Goal: Task Accomplishment & Management: Complete application form

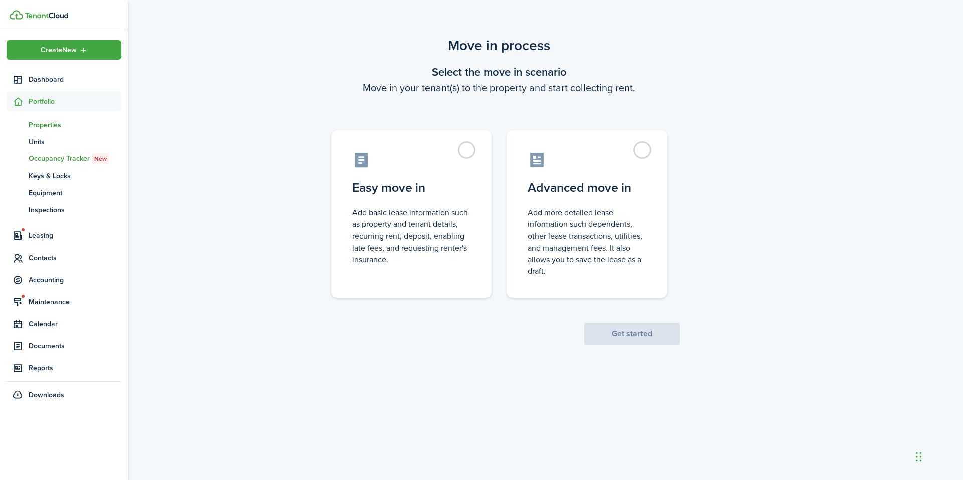
click at [54, 125] on span "Properties" at bounding box center [75, 125] width 93 height 11
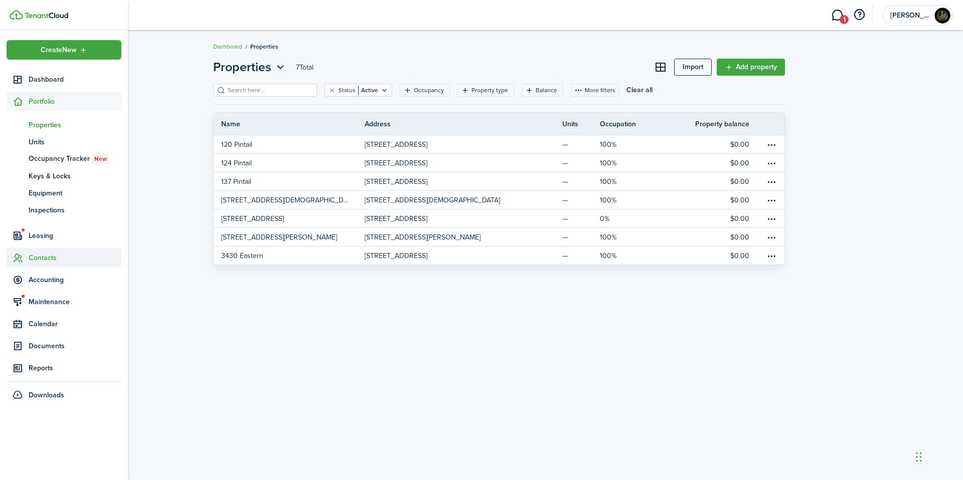
click at [30, 262] on span "Contacts" at bounding box center [75, 258] width 93 height 11
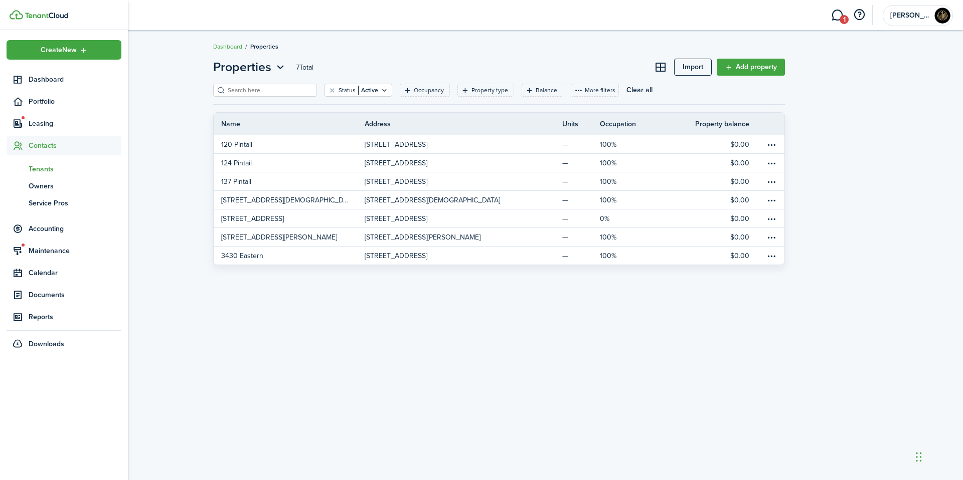
click at [45, 170] on span "Tenants" at bounding box center [75, 169] width 93 height 11
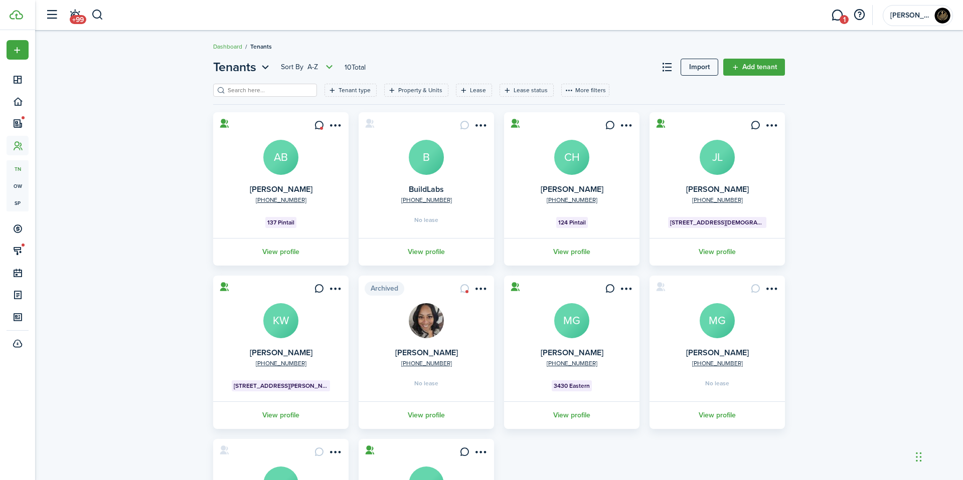
scroll to position [87, 0]
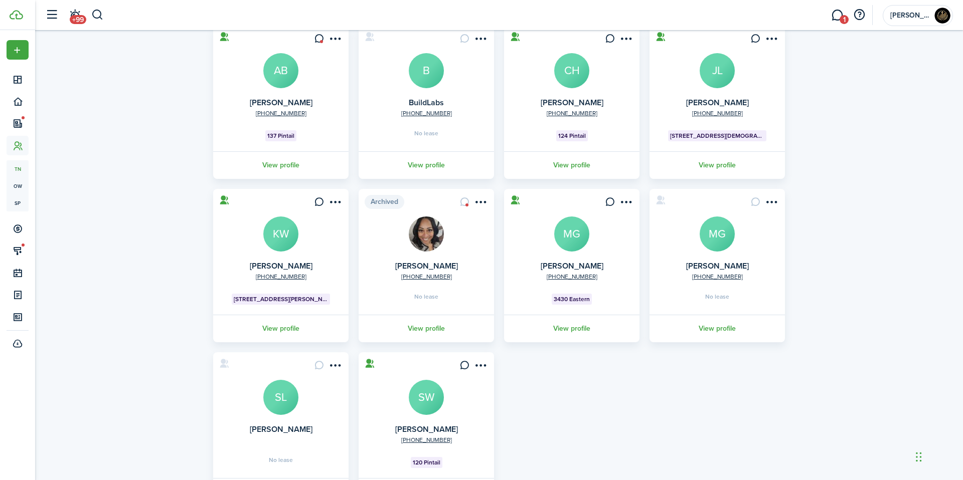
click at [439, 82] on avatar-text "B" at bounding box center [426, 70] width 35 height 35
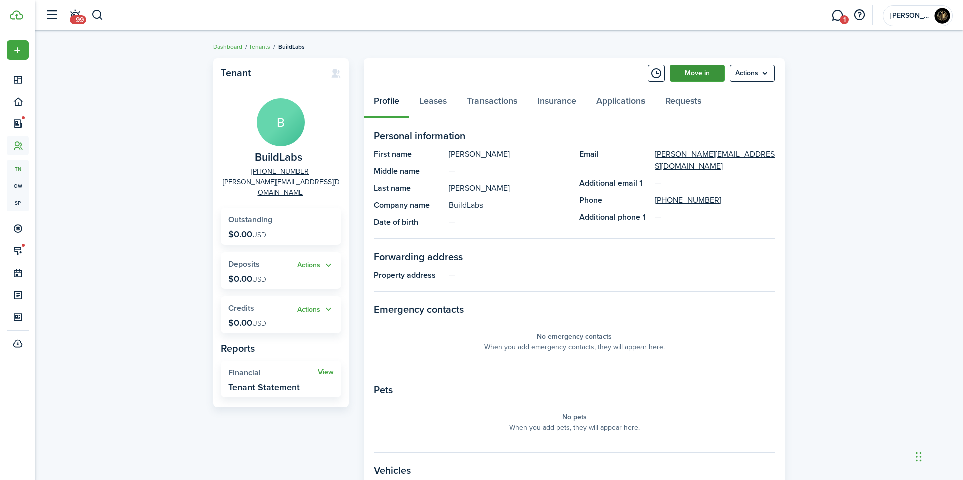
click at [712, 69] on link "Move in" at bounding box center [696, 73] width 55 height 17
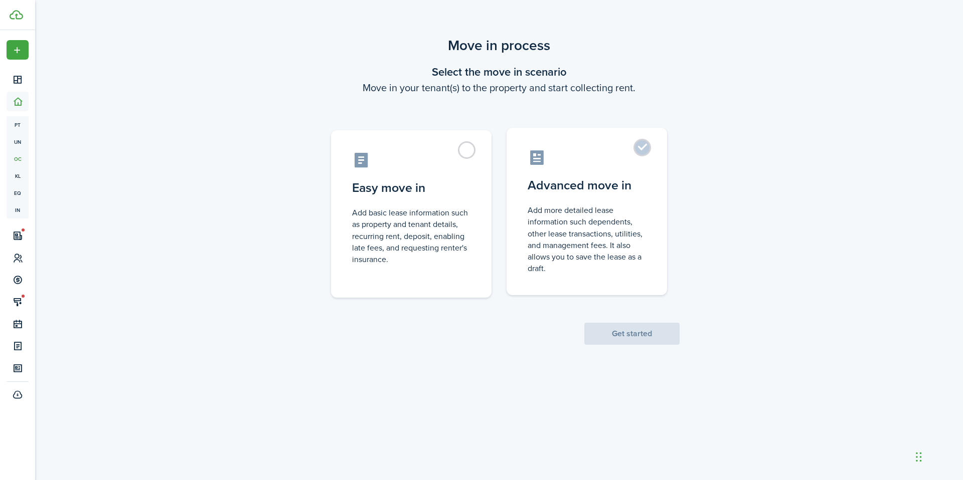
click at [665, 176] on label "Advanced move in Add more detailed lease information such dependents, other lea…" at bounding box center [586, 211] width 160 height 167
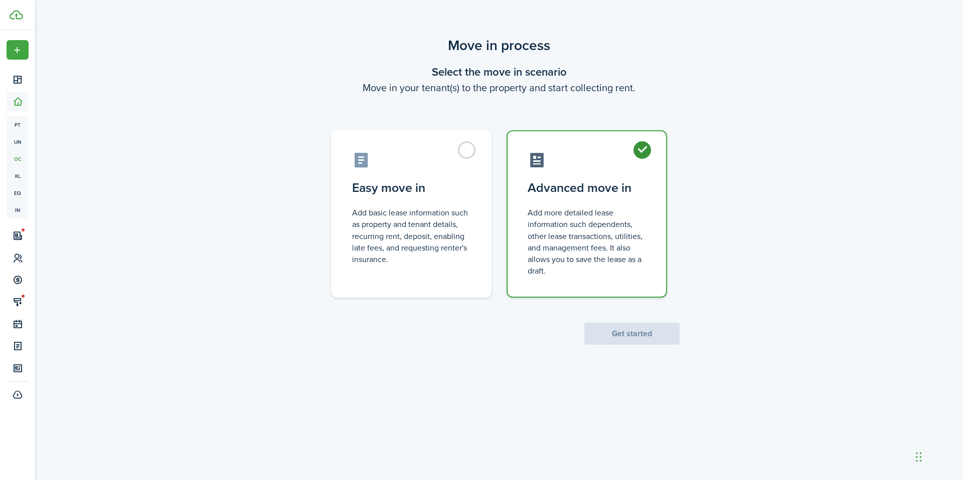
radio input "true"
click at [643, 341] on button "Get started" at bounding box center [631, 334] width 95 height 22
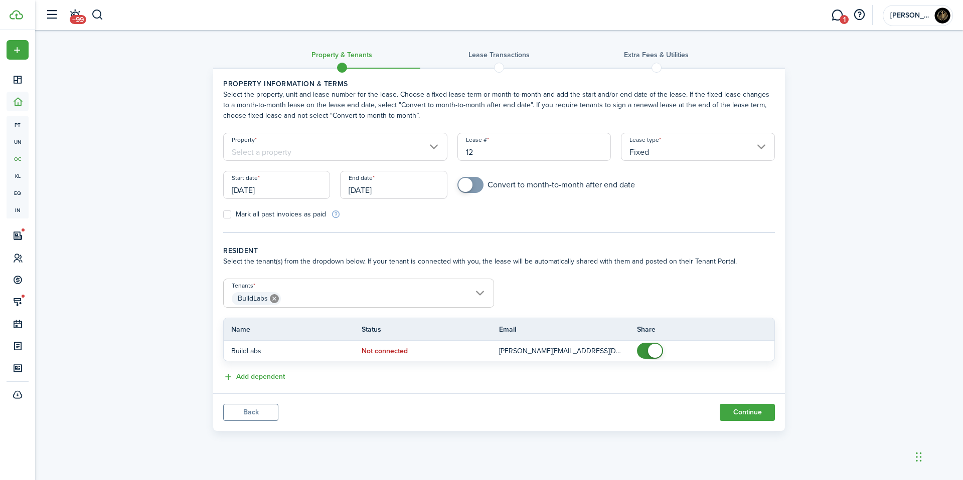
click at [364, 144] on input "Property" at bounding box center [335, 147] width 224 height 28
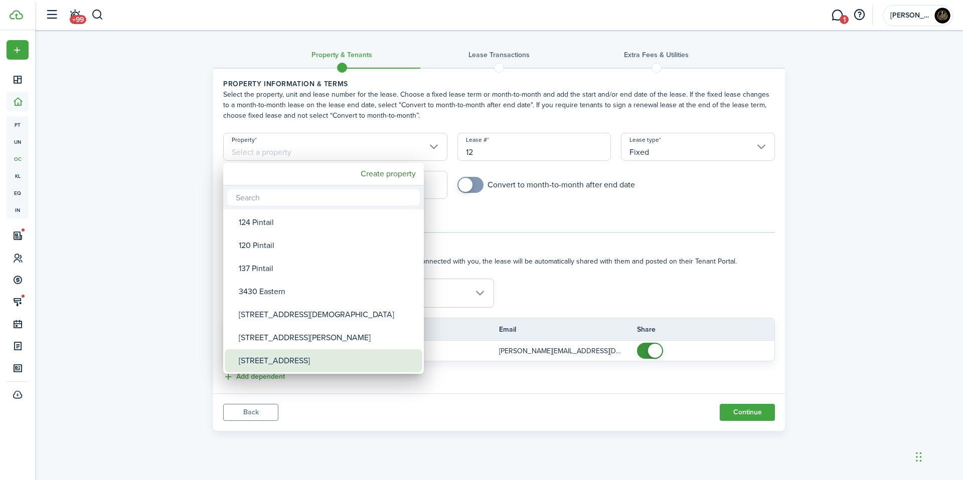
click at [290, 356] on div "[STREET_ADDRESS]" at bounding box center [327, 360] width 177 height 23
type input "[STREET_ADDRESS]"
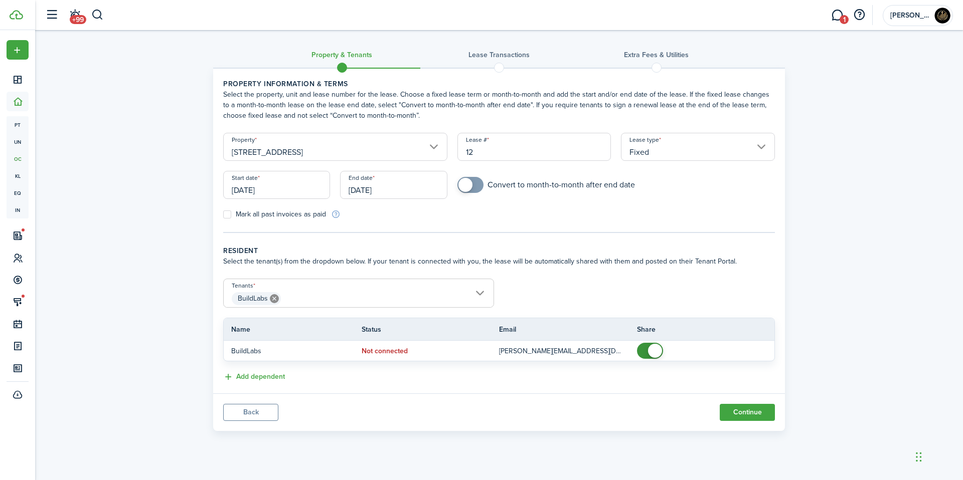
click at [302, 188] on input "[DATE]" at bounding box center [276, 185] width 107 height 28
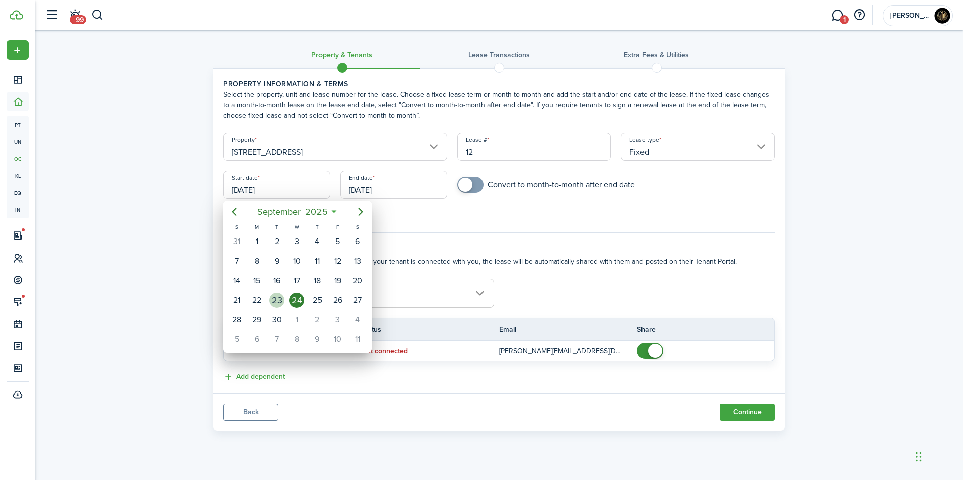
click at [281, 297] on div "23" at bounding box center [276, 300] width 15 height 15
type input "[DATE]"
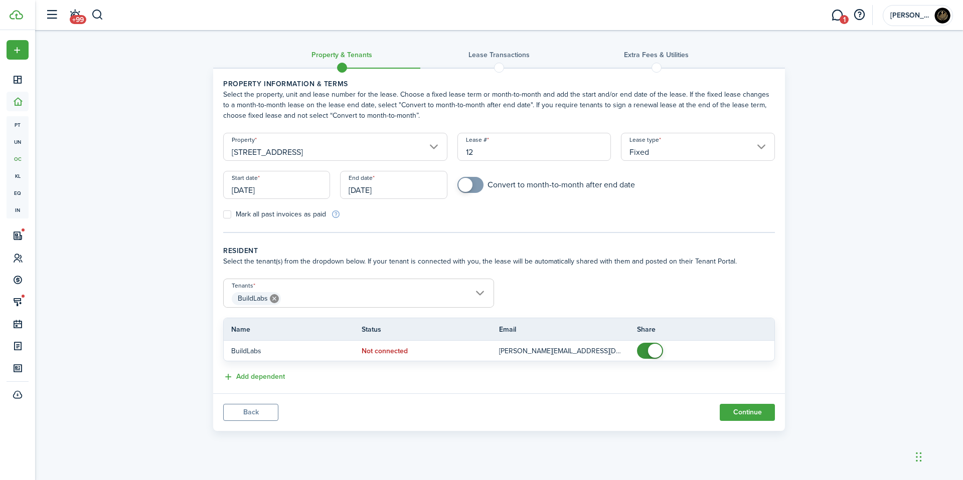
click at [357, 178] on input "[DATE]" at bounding box center [393, 185] width 107 height 28
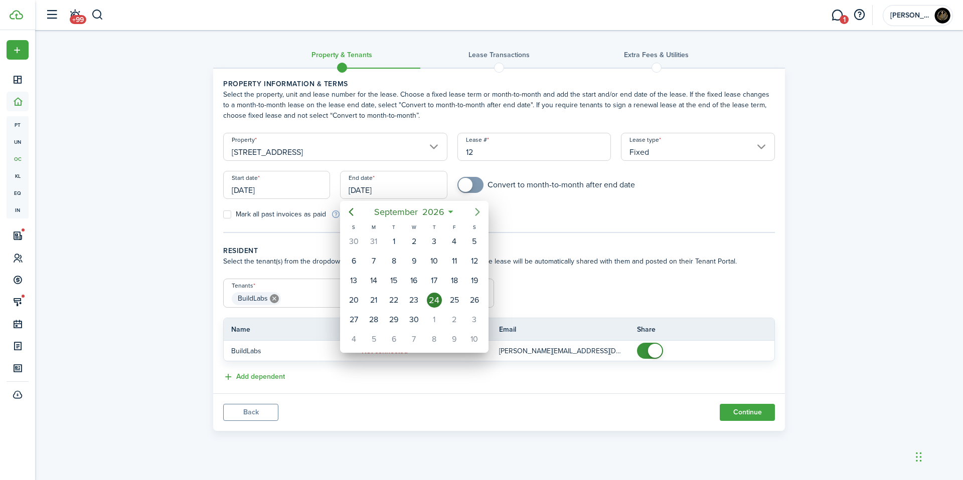
click at [471, 211] on mbsc-button "Next page" at bounding box center [477, 212] width 20 height 20
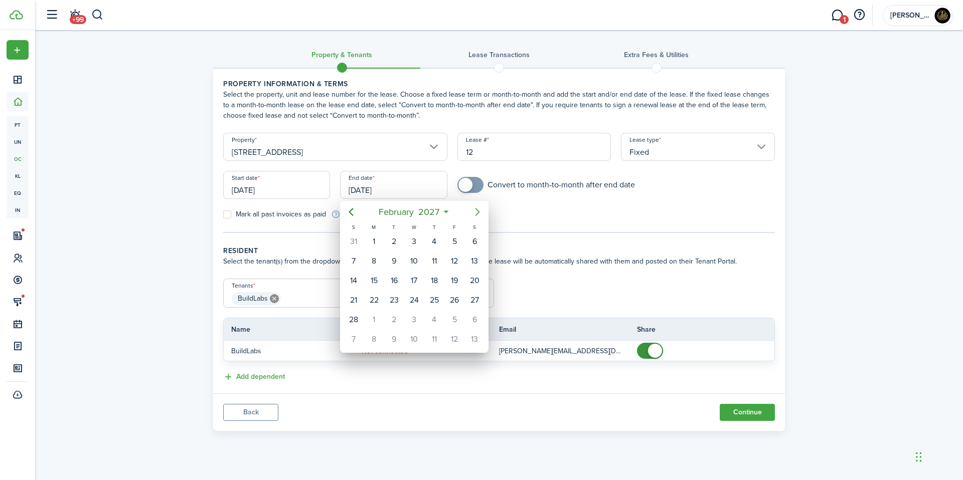
click at [471, 211] on mbsc-button "Next page" at bounding box center [477, 212] width 20 height 20
click at [413, 325] on div "31" at bounding box center [414, 319] width 15 height 15
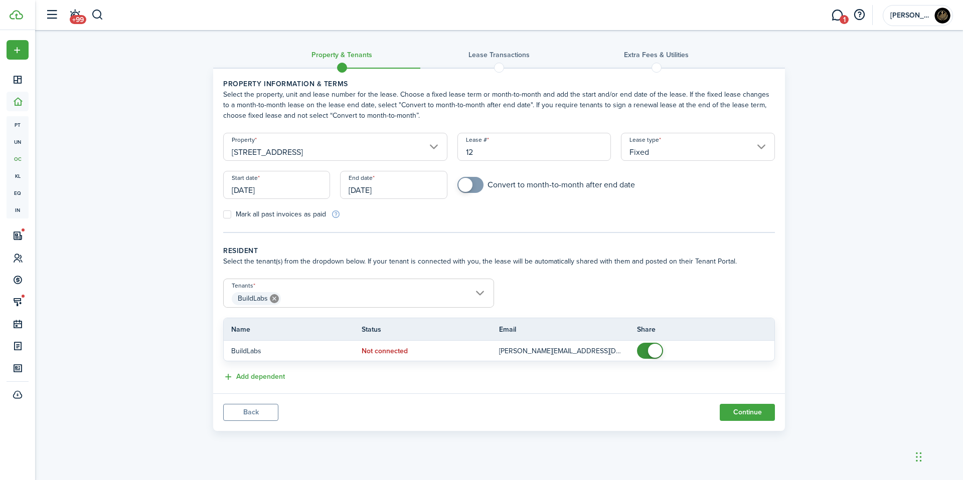
click at [398, 194] on input "[DATE]" at bounding box center [393, 185] width 107 height 28
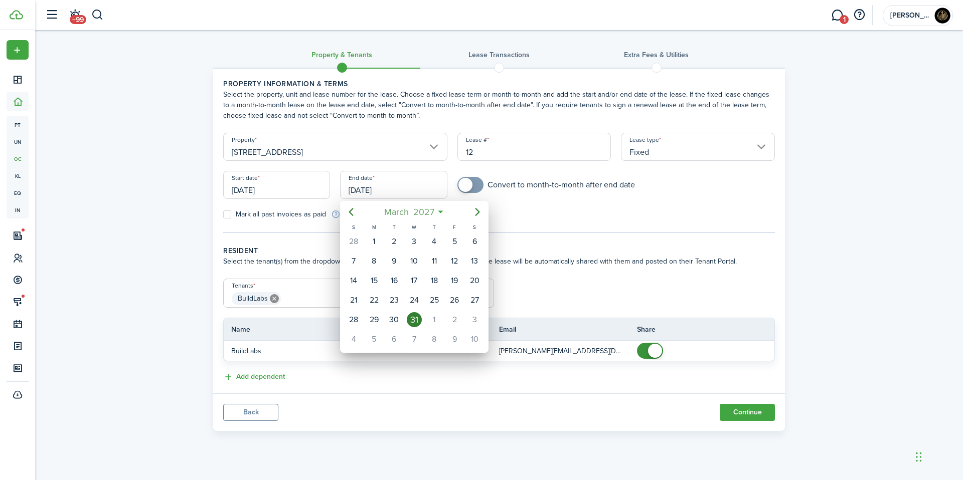
click at [418, 208] on span "2027" at bounding box center [424, 212] width 26 height 18
click at [425, 210] on mbsc-button "2027" at bounding box center [409, 212] width 34 height 18
click at [448, 298] on div "2026" at bounding box center [461, 302] width 36 height 16
click at [469, 236] on div "Mar" at bounding box center [461, 239] width 36 height 16
click at [388, 315] on div "31" at bounding box center [394, 319] width 15 height 15
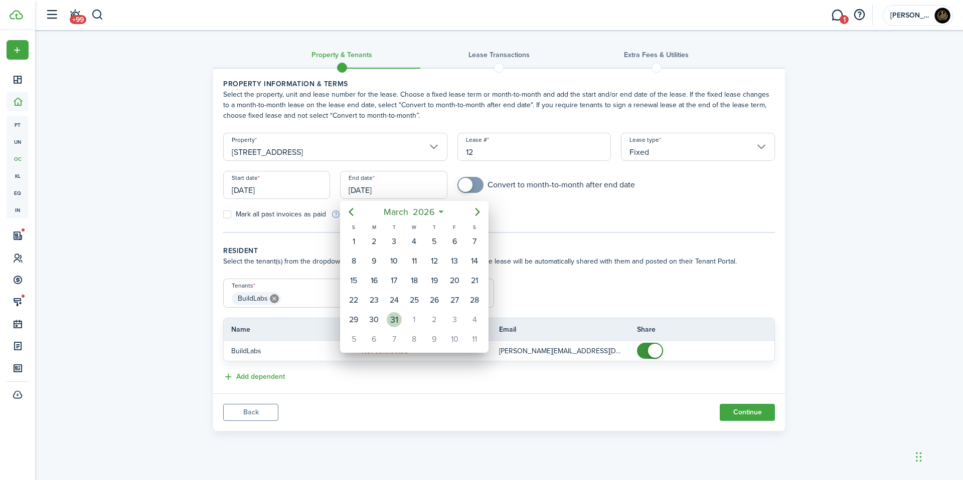
type input "[DATE]"
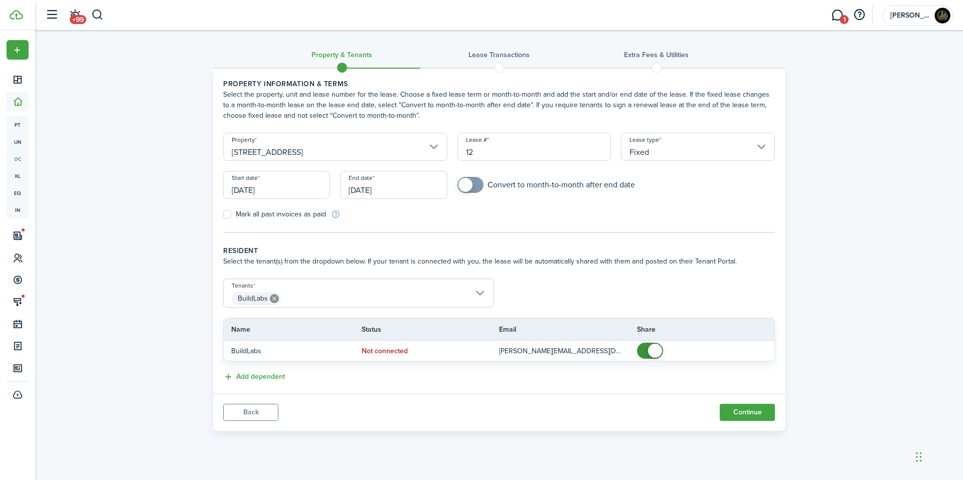
checkbox input "true"
click at [473, 184] on span at bounding box center [470, 185] width 10 height 16
click at [761, 415] on button "Continue" at bounding box center [746, 412] width 55 height 17
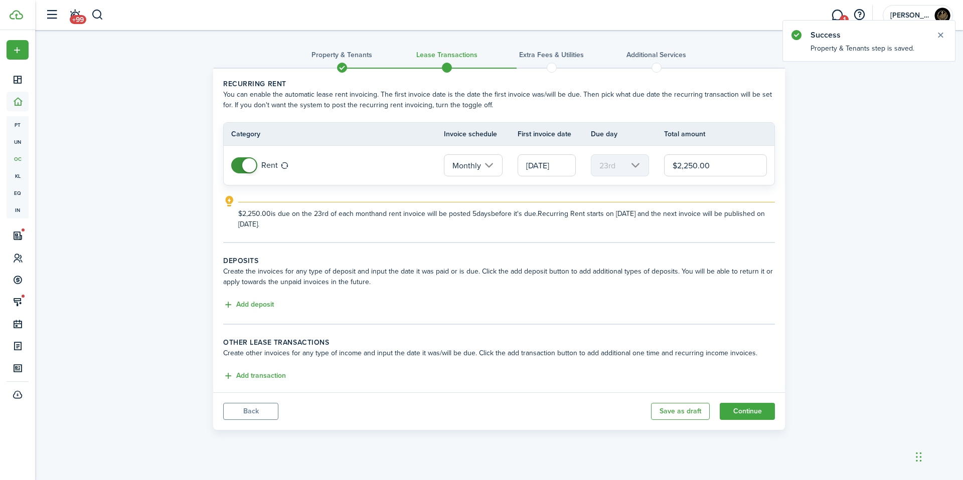
click at [543, 165] on input "[DATE]" at bounding box center [546, 165] width 58 height 22
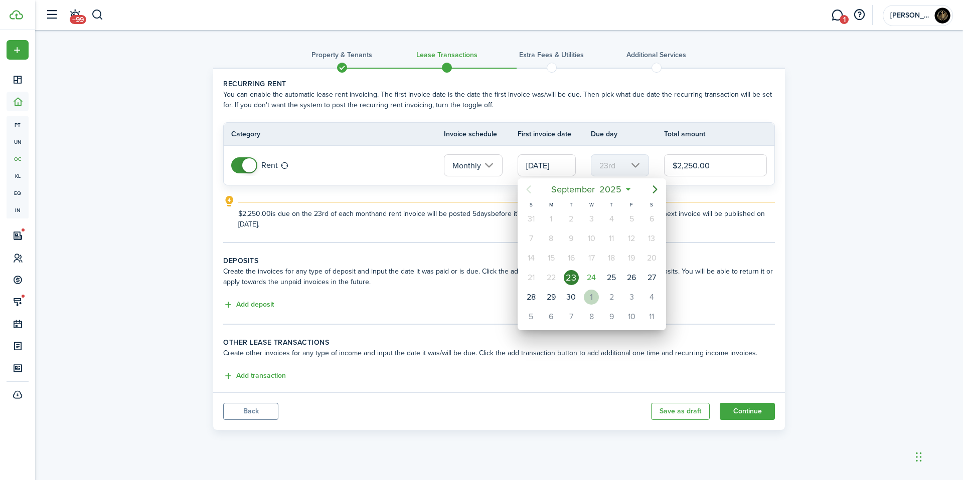
click at [590, 295] on div "1" at bounding box center [591, 297] width 15 height 15
type input "[DATE]"
type input "1st"
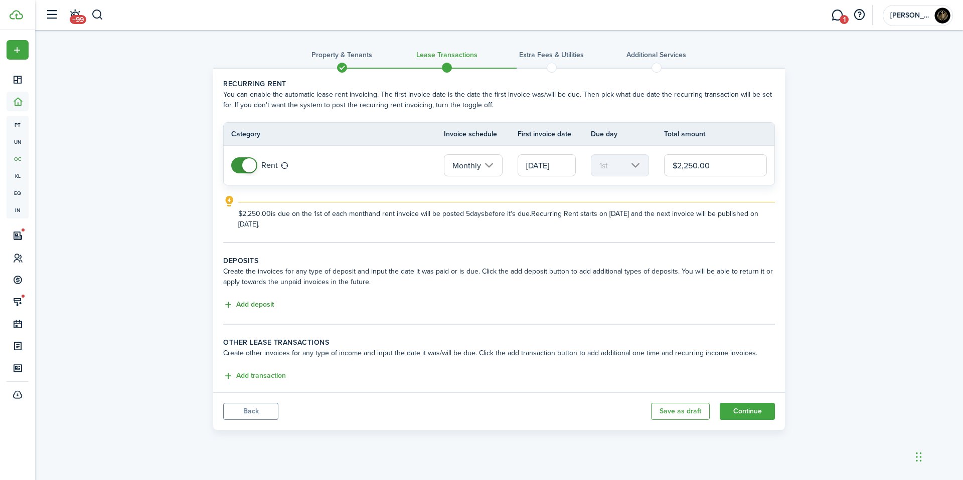
click at [251, 305] on button "Add deposit" at bounding box center [248, 305] width 51 height 12
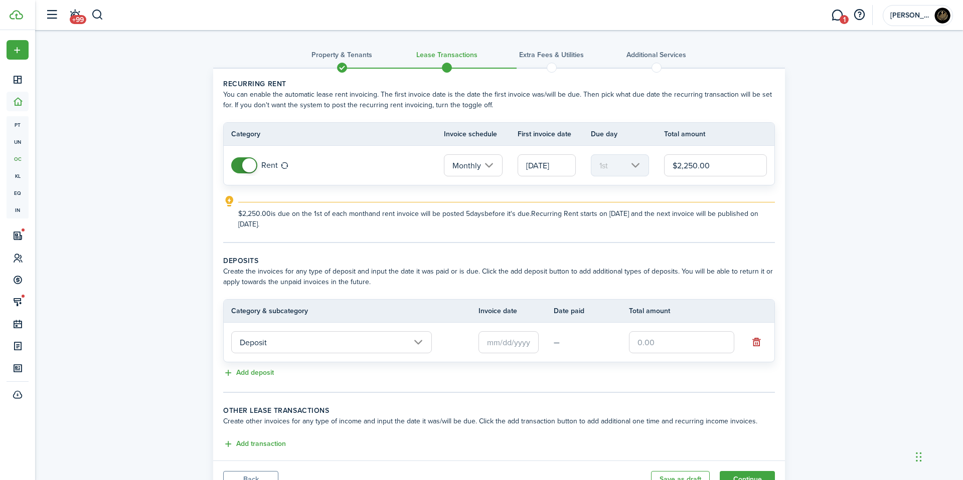
click at [486, 347] on input "text" at bounding box center [508, 342] width 60 height 22
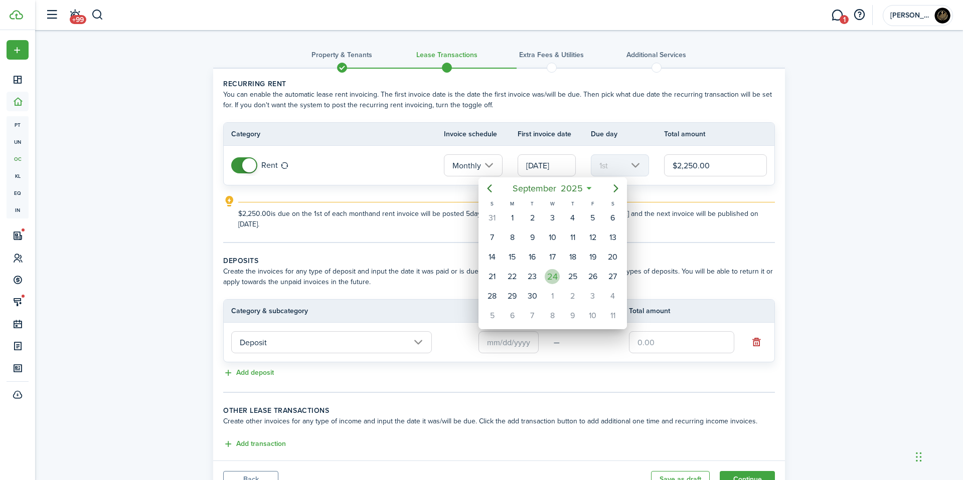
click at [551, 277] on div "24" at bounding box center [552, 276] width 15 height 15
type input "[DATE]"
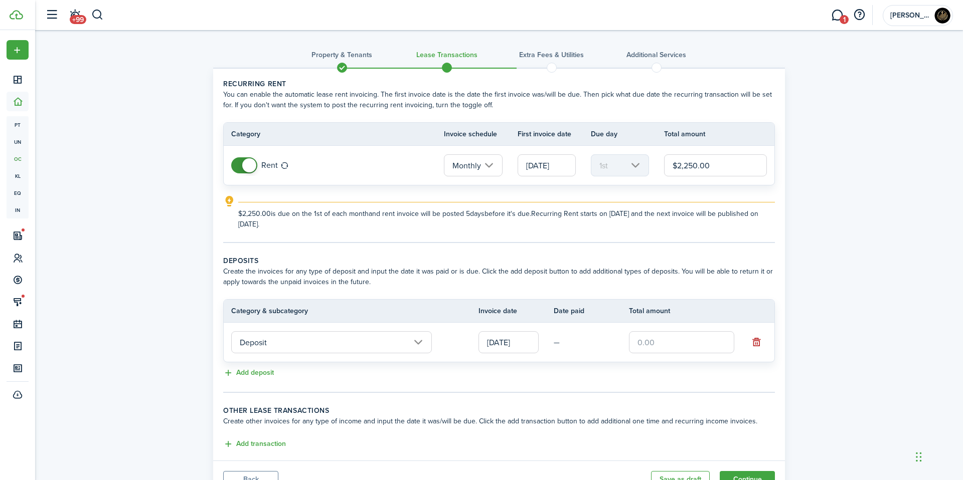
click at [644, 334] on input "text" at bounding box center [681, 342] width 105 height 22
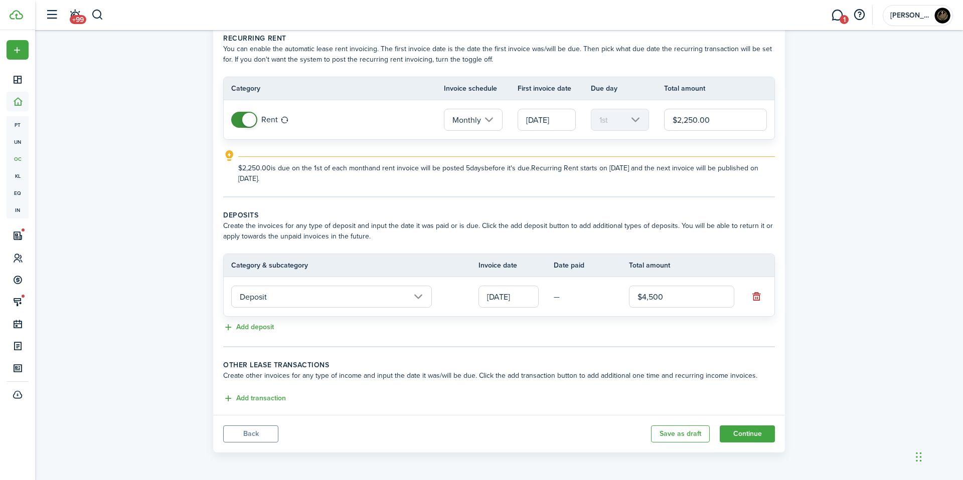
scroll to position [45, 0]
type input "$4,500.00"
click at [270, 398] on button "Add transaction" at bounding box center [254, 400] width 63 height 12
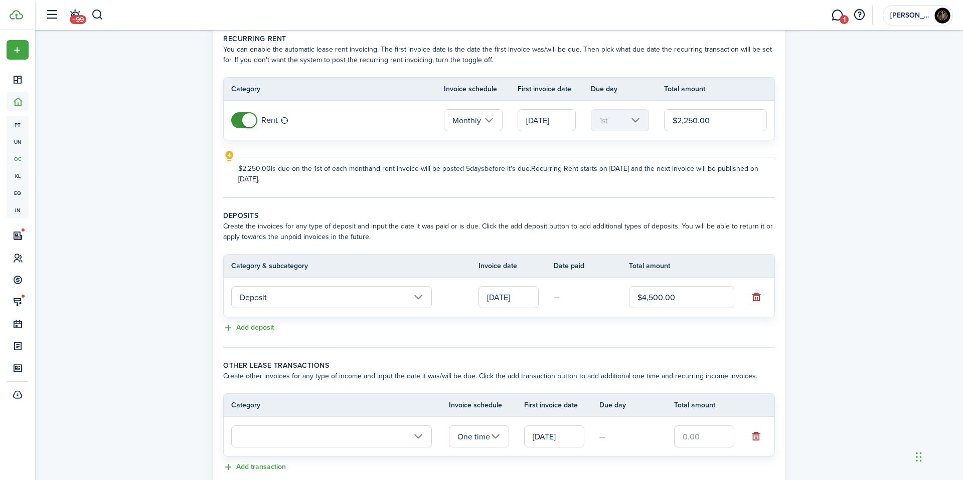
click at [285, 434] on input "text" at bounding box center [331, 437] width 201 height 22
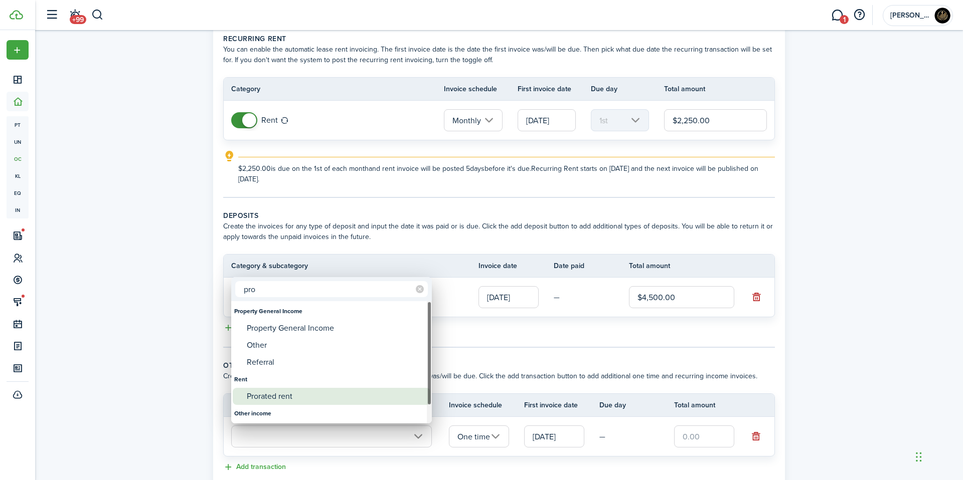
type input "pro"
click at [293, 389] on div "Prorated rent" at bounding box center [335, 396] width 177 height 17
type input "Rent / Prorated rent"
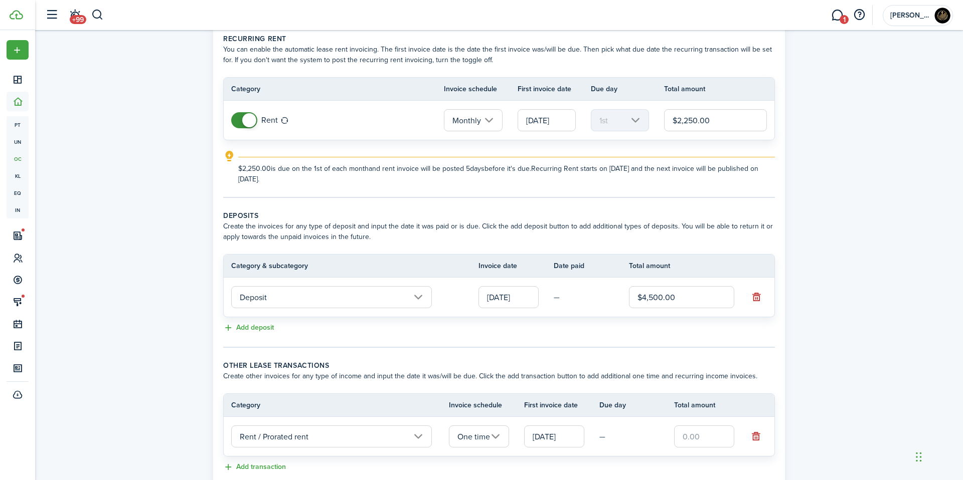
click at [710, 441] on input "text" at bounding box center [704, 437] width 60 height 22
click at [700, 437] on input "text" at bounding box center [704, 437] width 60 height 22
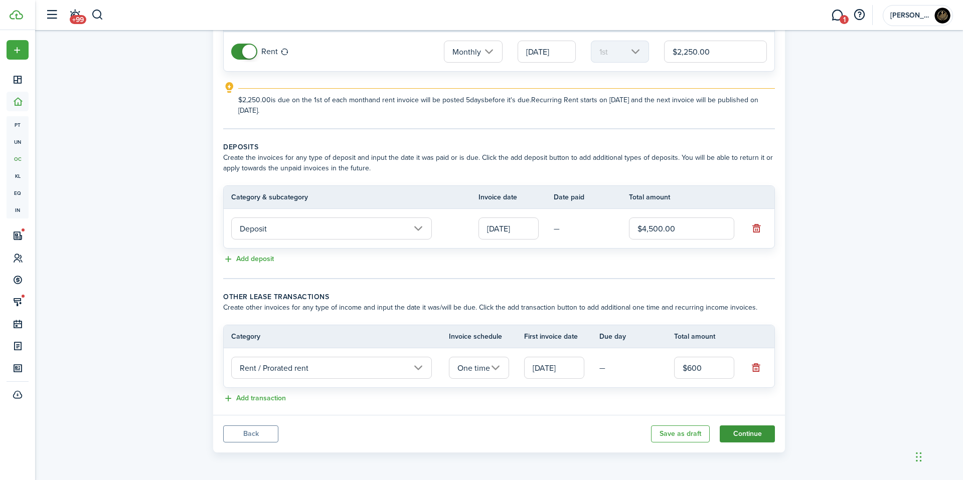
type input "$600.00"
click at [739, 432] on button "Continue" at bounding box center [746, 434] width 55 height 17
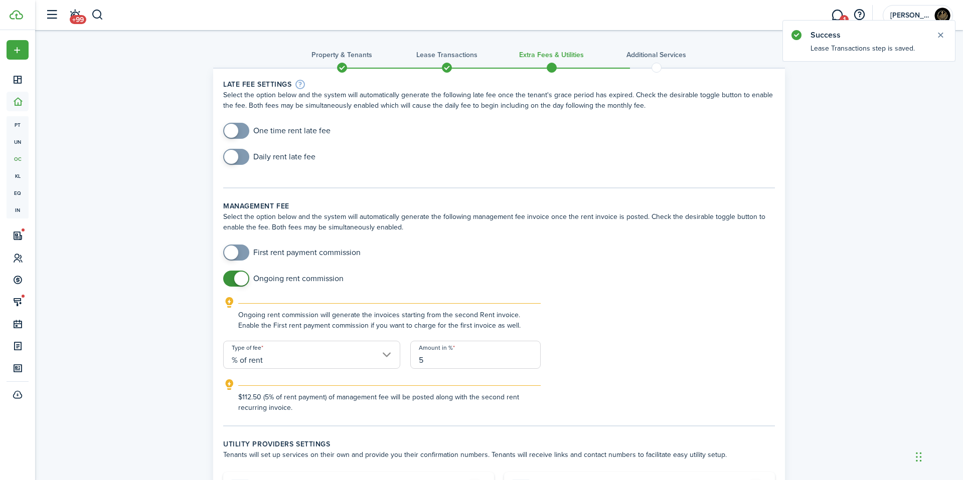
drag, startPoint x: 451, startPoint y: 361, endPoint x: 446, endPoint y: 361, distance: 5.5
click at [450, 361] on input "5" at bounding box center [475, 355] width 130 height 28
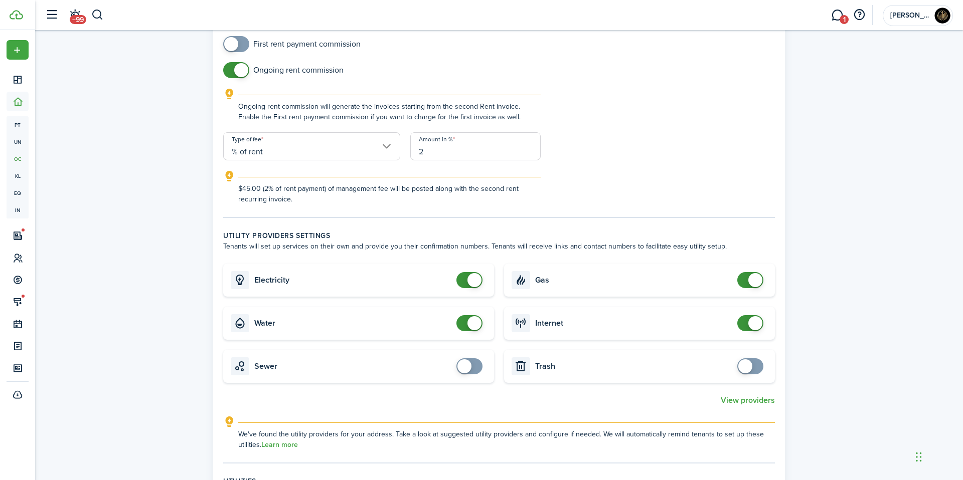
scroll to position [234, 0]
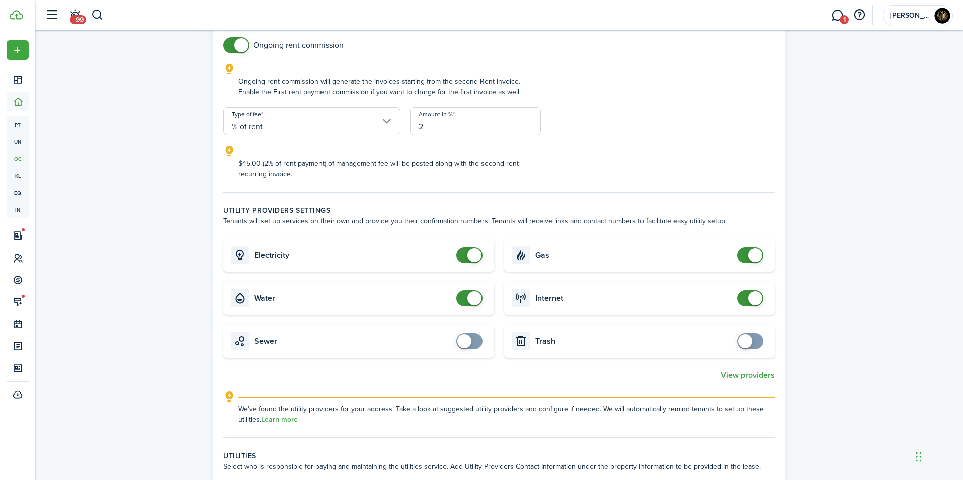
type input "2"
checkbox input "false"
click at [751, 256] on span at bounding box center [755, 255] width 14 height 14
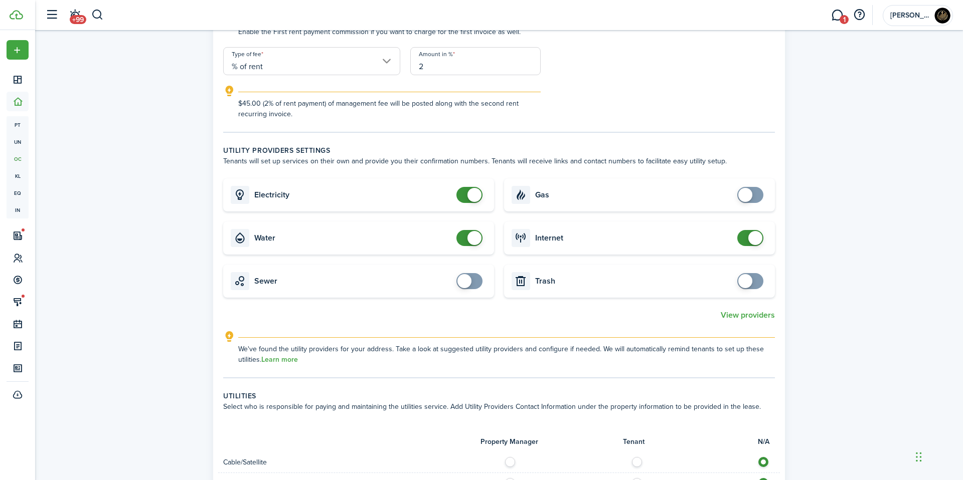
scroll to position [295, 0]
checkbox input "true"
click at [746, 283] on span at bounding box center [745, 280] width 14 height 14
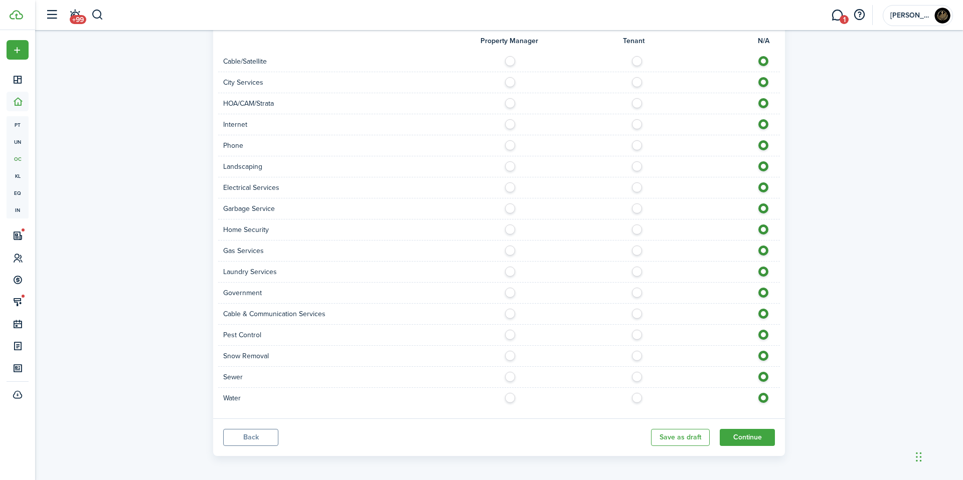
scroll to position [698, 0]
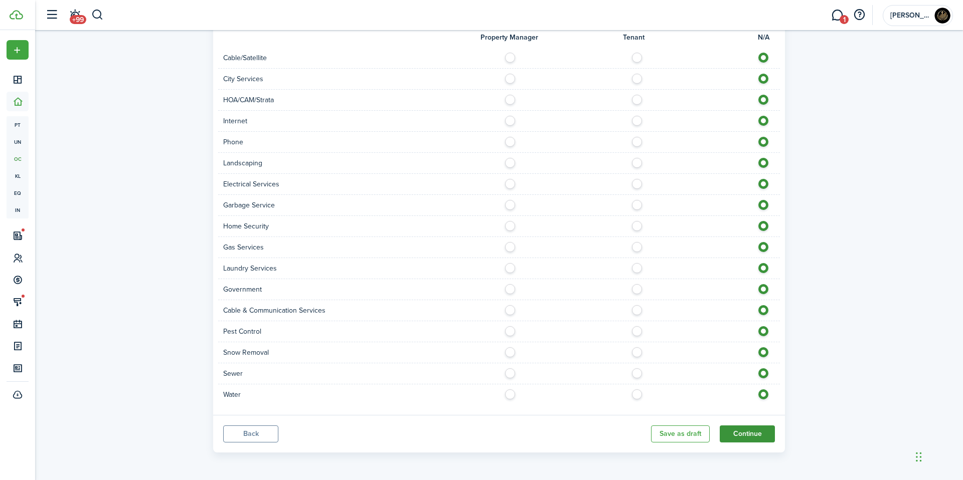
click at [732, 433] on button "Continue" at bounding box center [746, 434] width 55 height 17
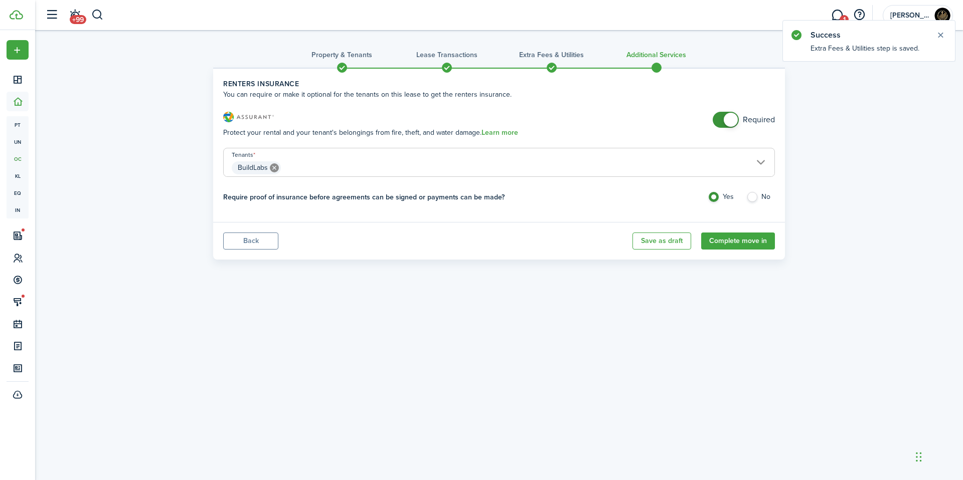
click at [760, 199] on label "No" at bounding box center [760, 199] width 29 height 15
radio input "false"
radio input "true"
click at [730, 243] on button "Complete move in" at bounding box center [738, 241] width 74 height 17
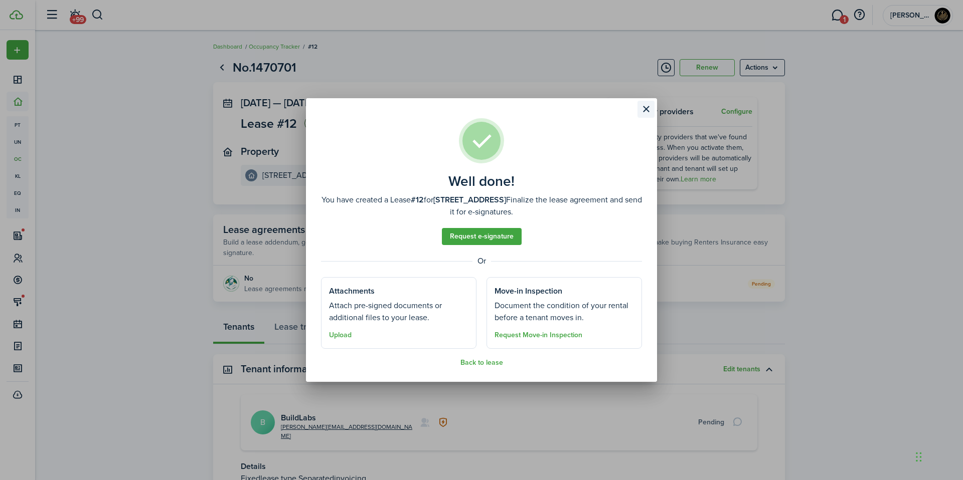
click at [642, 111] on button "Close modal" at bounding box center [645, 109] width 17 height 17
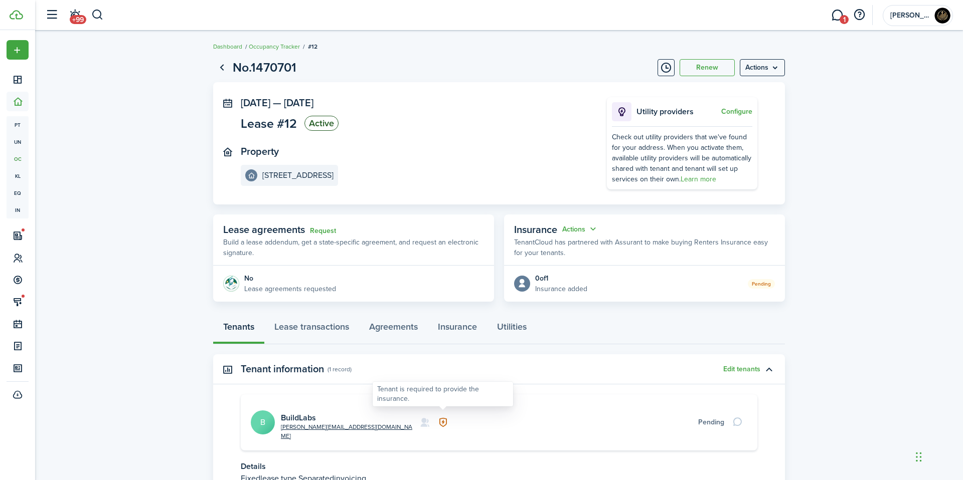
click at [444, 418] on icon at bounding box center [443, 423] width 11 height 10
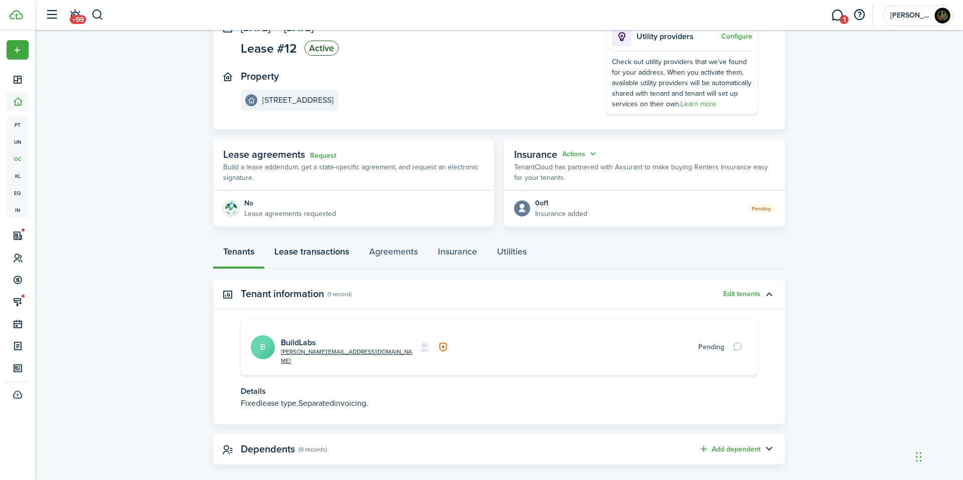
click at [291, 256] on link "Lease transactions" at bounding box center [311, 254] width 95 height 30
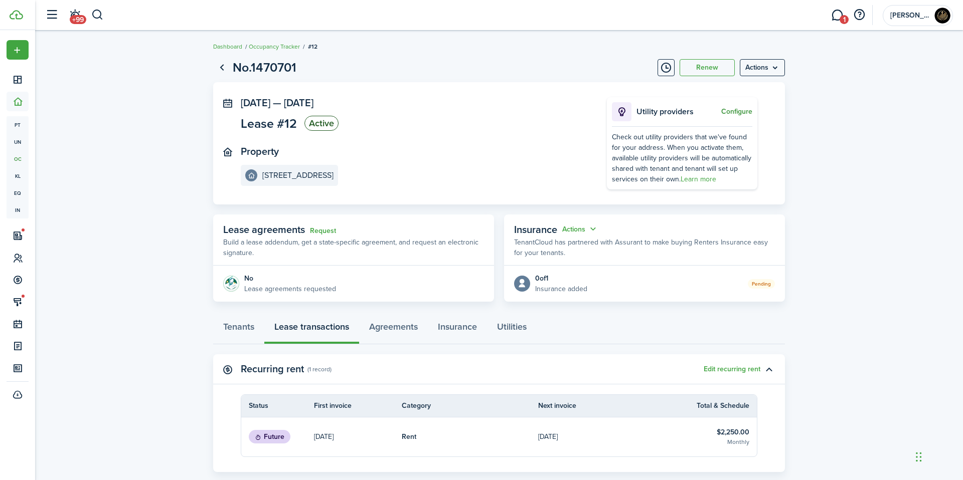
click at [738, 113] on button "Configure" at bounding box center [736, 112] width 31 height 8
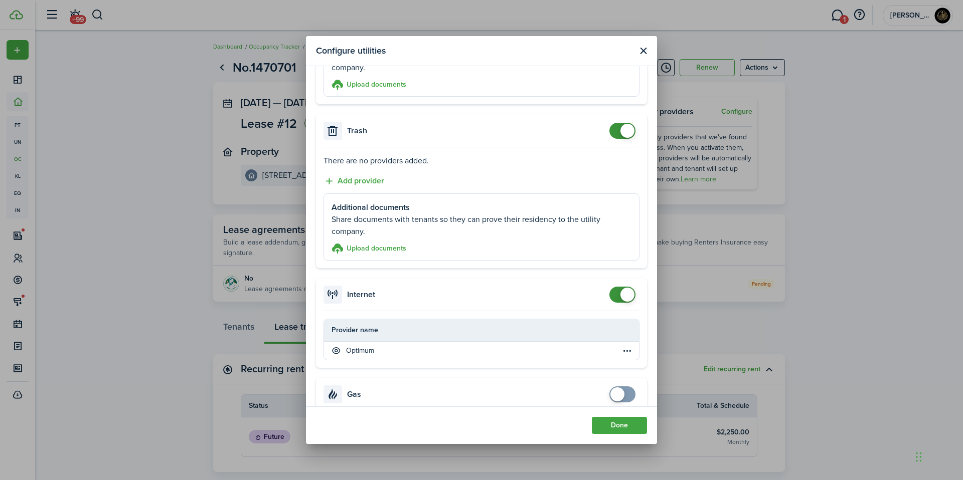
scroll to position [426, 0]
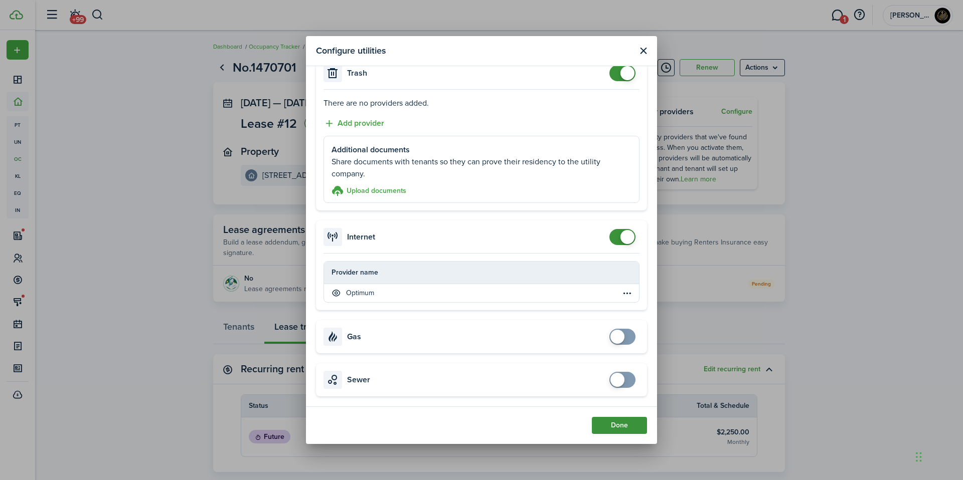
click at [610, 417] on button "Done" at bounding box center [619, 425] width 55 height 17
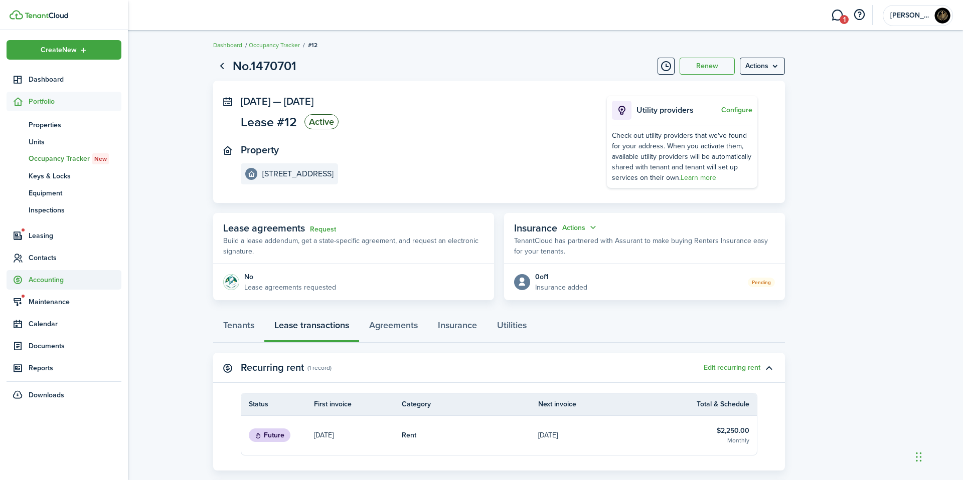
scroll to position [0, 0]
click at [35, 276] on span "Accounting" at bounding box center [75, 280] width 93 height 11
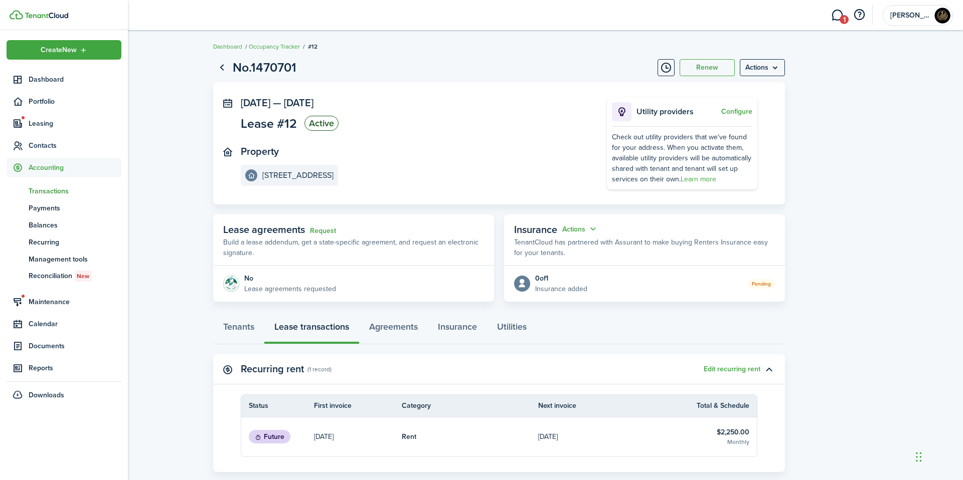
click at [63, 194] on span "Transactions" at bounding box center [75, 191] width 93 height 11
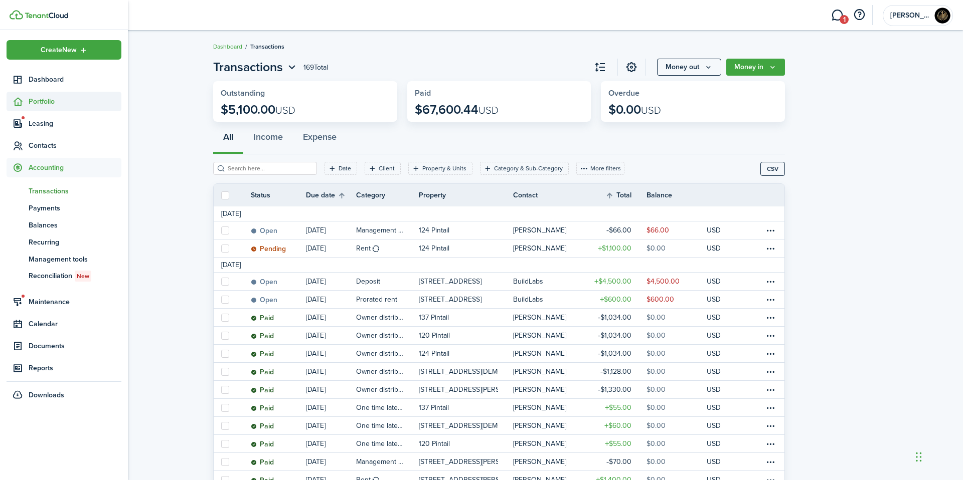
click at [22, 109] on span "Portfolio" at bounding box center [64, 102] width 115 height 20
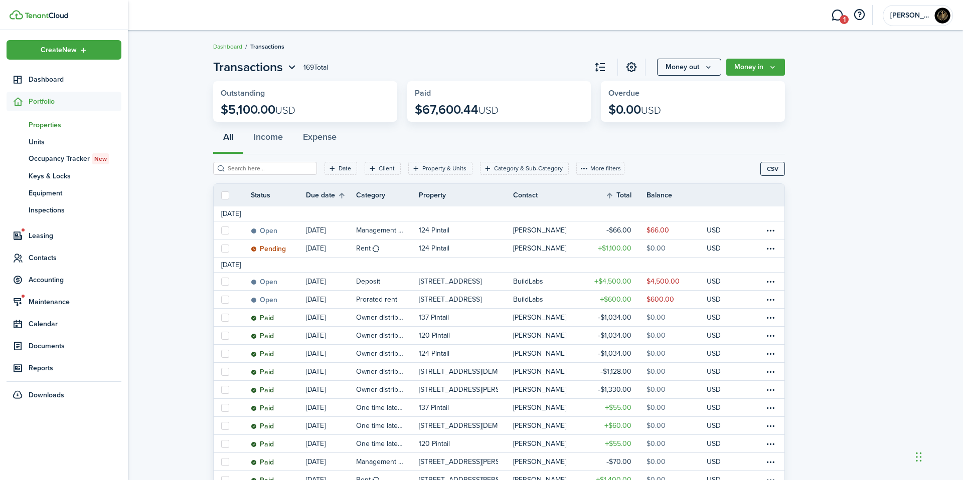
click at [51, 124] on span "Properties" at bounding box center [75, 125] width 93 height 11
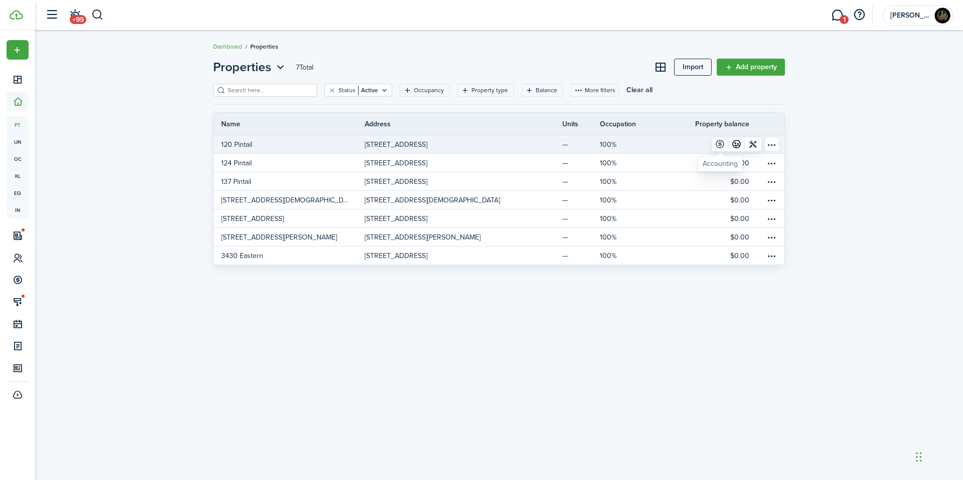
click at [722, 146] on link at bounding box center [719, 144] width 17 height 14
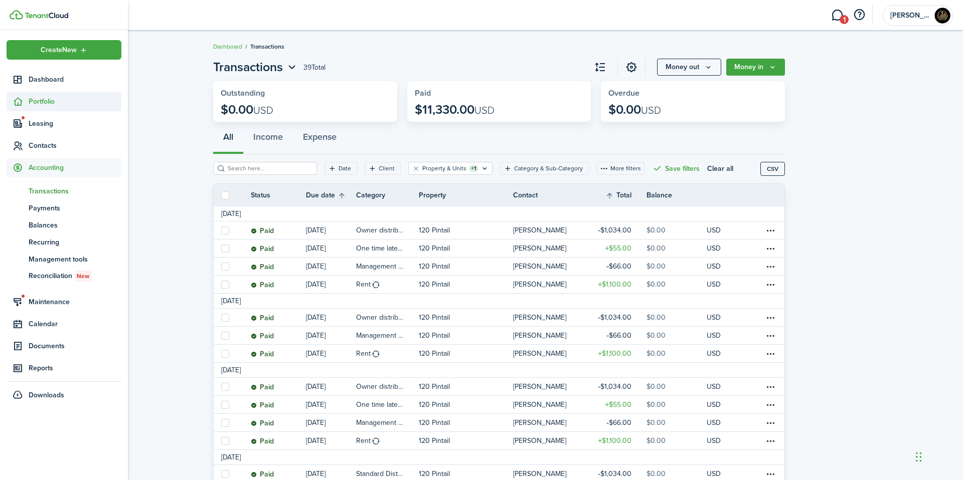
click at [21, 106] on icon at bounding box center [18, 102] width 11 height 10
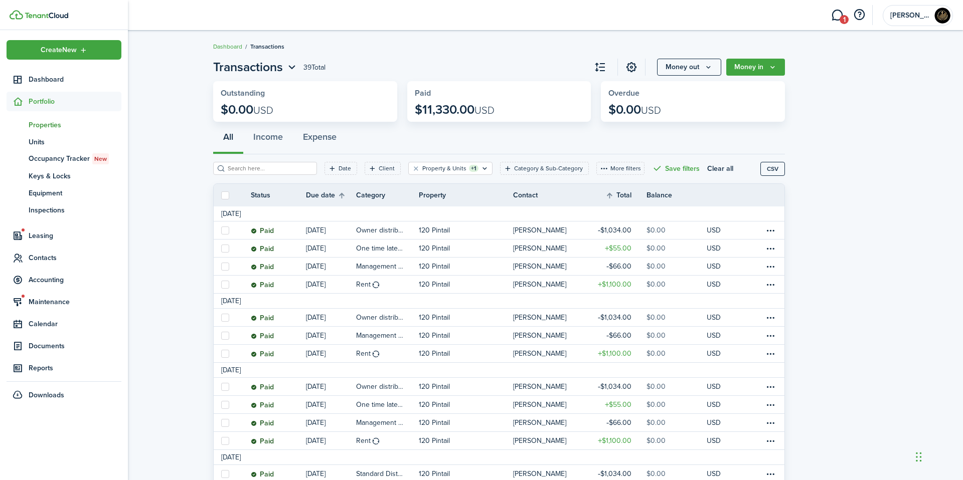
click at [40, 118] on link "pt Properties" at bounding box center [64, 124] width 115 height 17
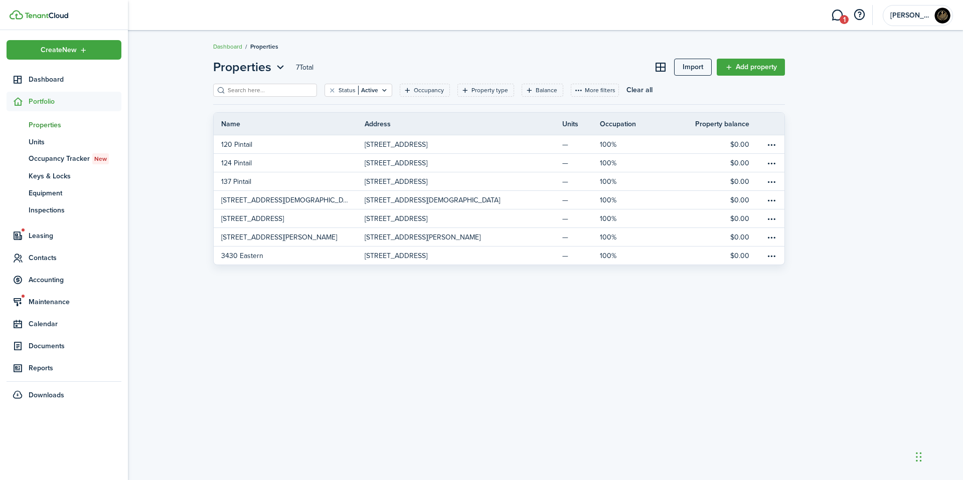
click at [52, 95] on span "Portfolio" at bounding box center [64, 102] width 115 height 20
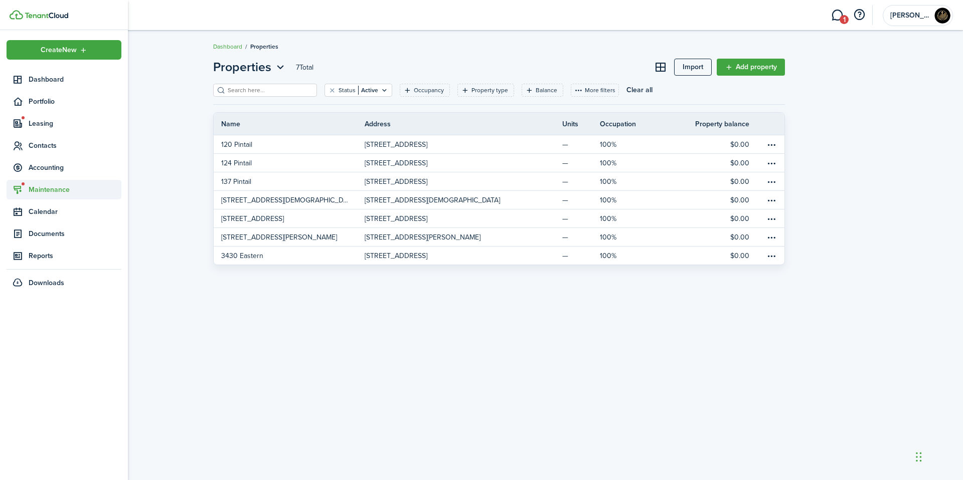
click at [43, 187] on span "Maintenance" at bounding box center [75, 190] width 93 height 11
click at [53, 210] on span "Requests" at bounding box center [66, 213] width 74 height 11
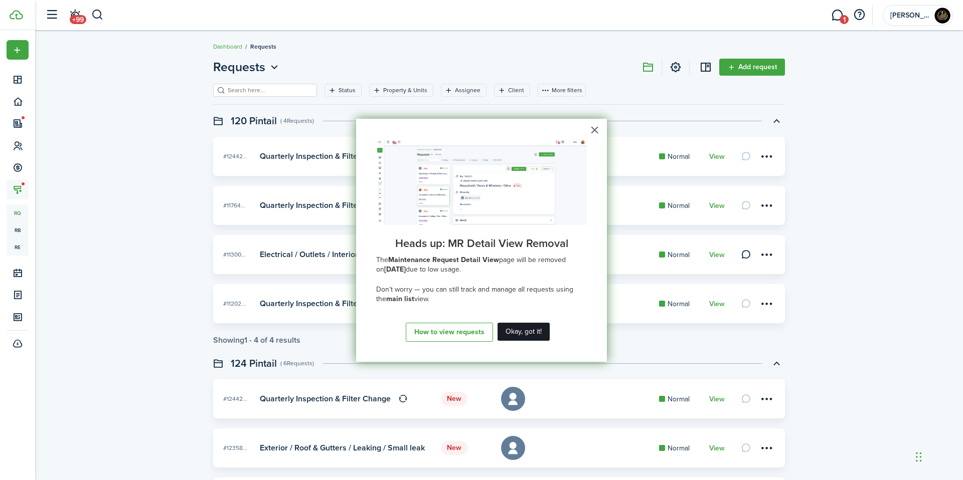
click at [537, 339] on button "Okay, got it!" at bounding box center [523, 332] width 52 height 18
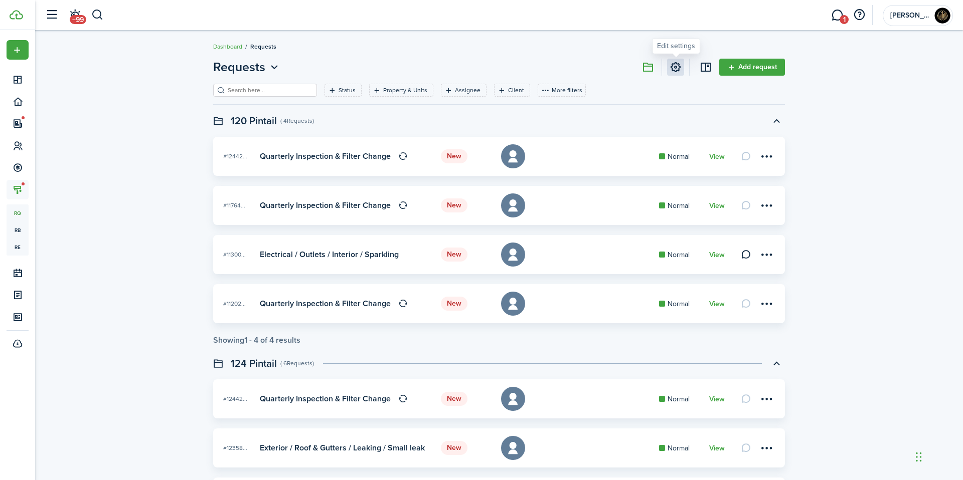
click at [682, 71] on link at bounding box center [675, 67] width 17 height 17
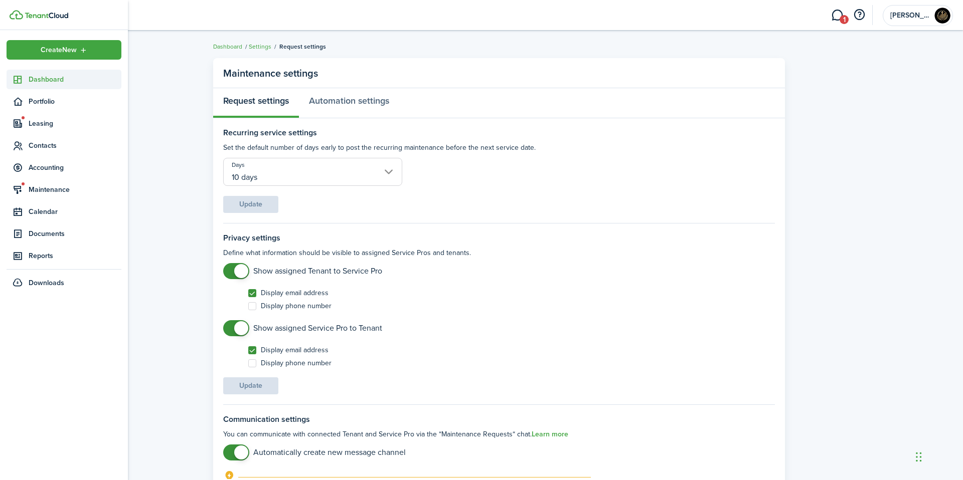
click at [28, 81] on link "Dashboard" at bounding box center [64, 80] width 115 height 20
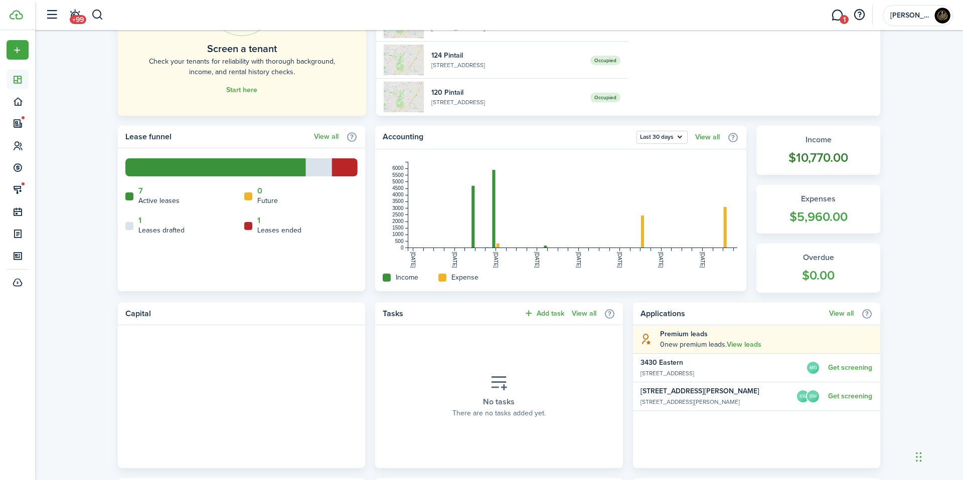
scroll to position [155, 0]
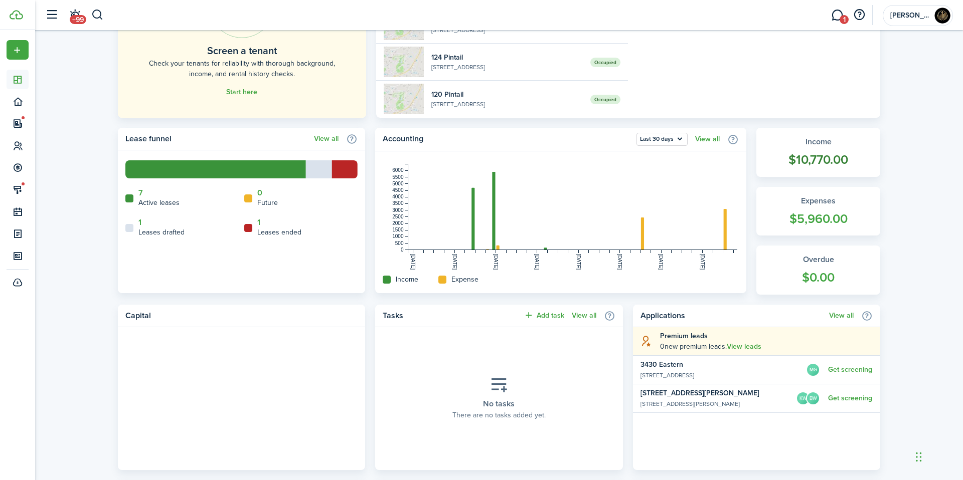
click at [854, 161] on widget-stats-count "$10,770.00" at bounding box center [818, 159] width 104 height 19
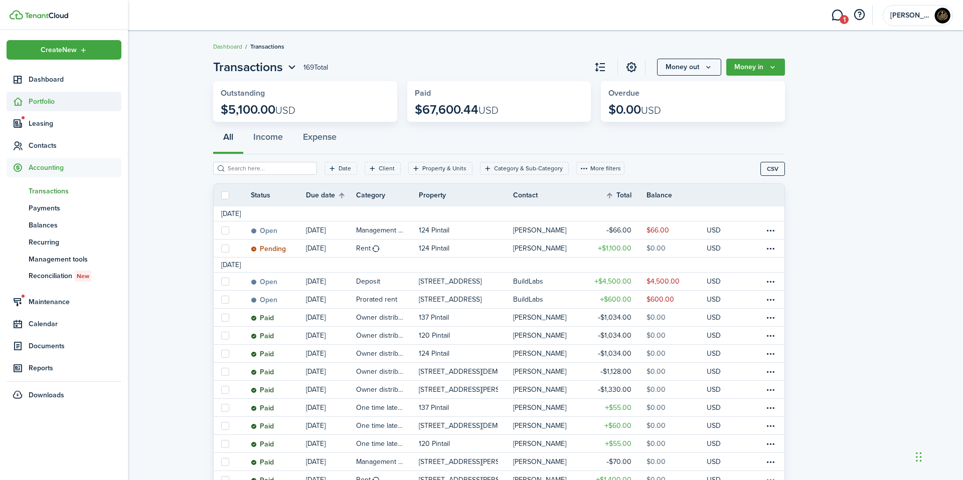
click at [49, 97] on span "Portfolio" at bounding box center [75, 101] width 93 height 11
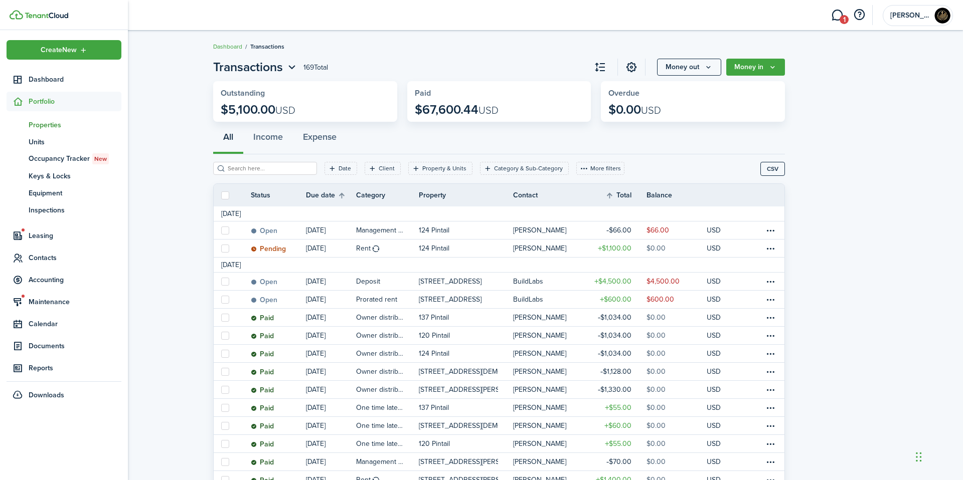
click at [55, 127] on span "Properties" at bounding box center [75, 125] width 93 height 11
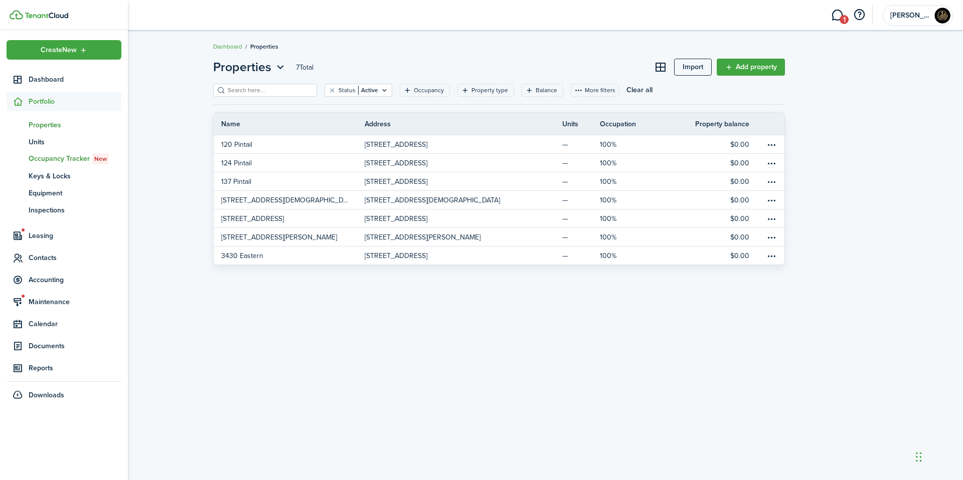
click at [58, 160] on span "Occupancy Tracker New" at bounding box center [75, 158] width 93 height 11
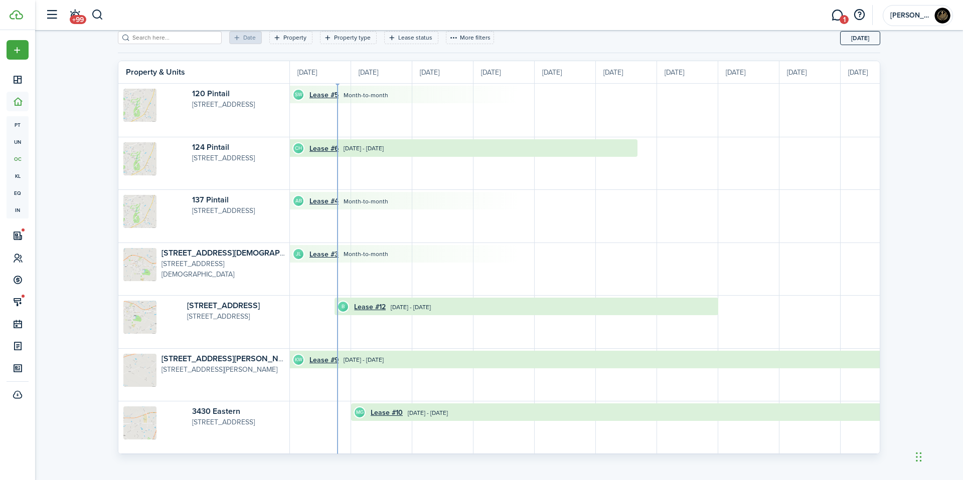
scroll to position [55, 0]
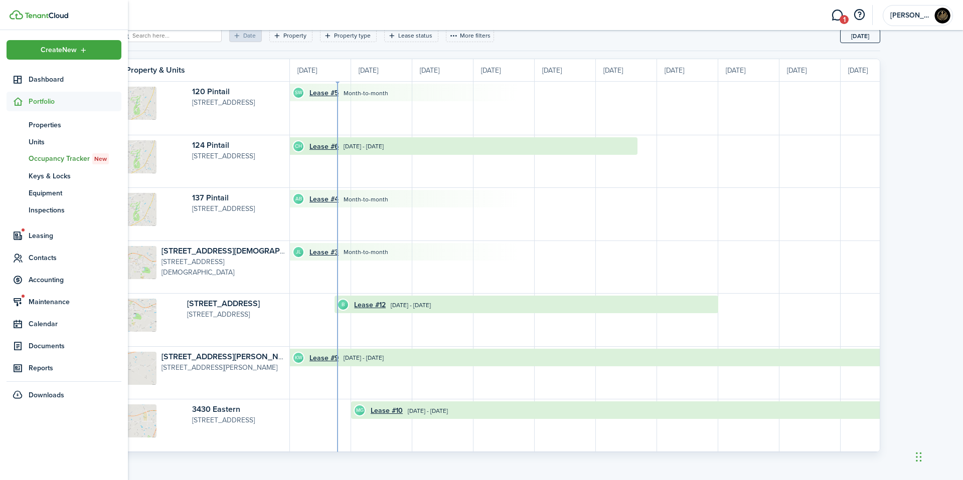
click at [36, 106] on span "Portfolio" at bounding box center [75, 101] width 93 height 11
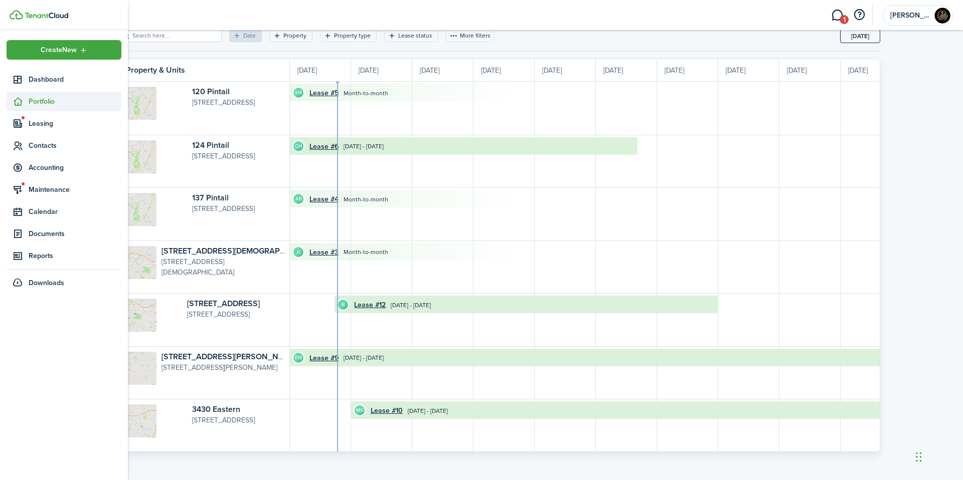
click at [36, 106] on span "Portfolio" at bounding box center [75, 101] width 93 height 11
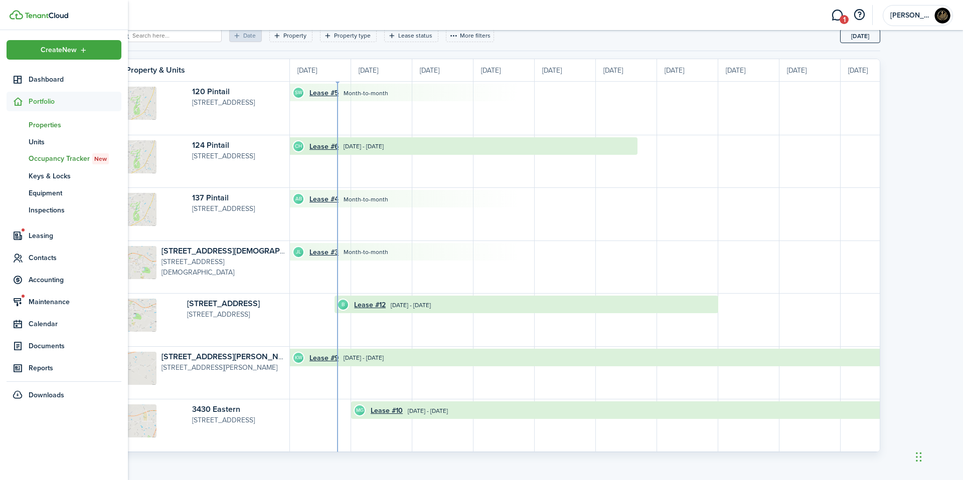
click at [41, 118] on link "pt Properties" at bounding box center [64, 124] width 115 height 17
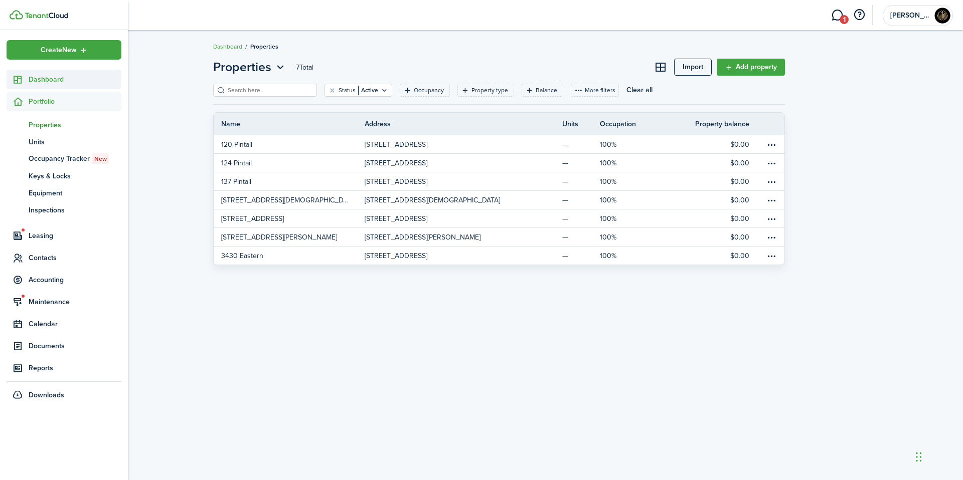
click at [53, 76] on span "Dashboard" at bounding box center [75, 79] width 93 height 11
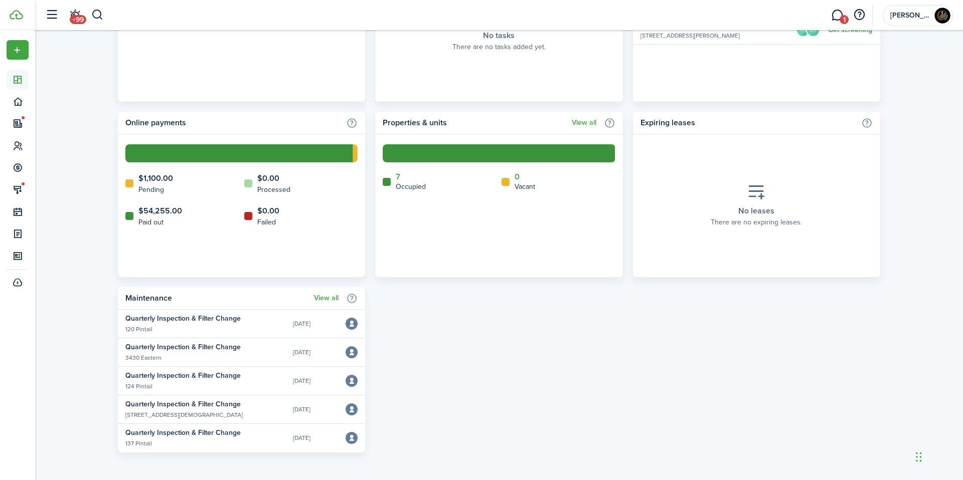
scroll to position [219, 0]
